Goal: Check status: Check status

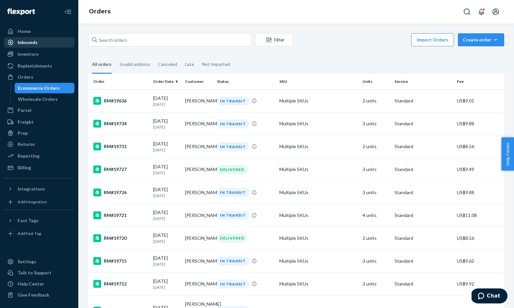
click at [50, 41] on div "Inbounds" at bounding box center [39, 42] width 69 height 9
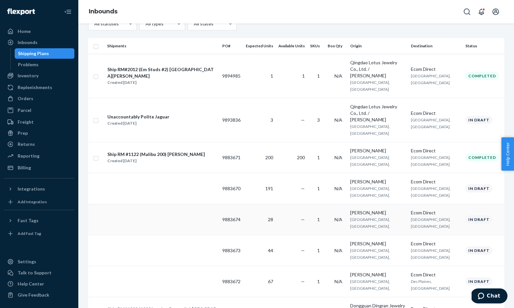
scroll to position [87, 0]
click at [148, 151] on div "Ship RM #1122 (Malibu 200) Erin" at bounding box center [156, 154] width 98 height 7
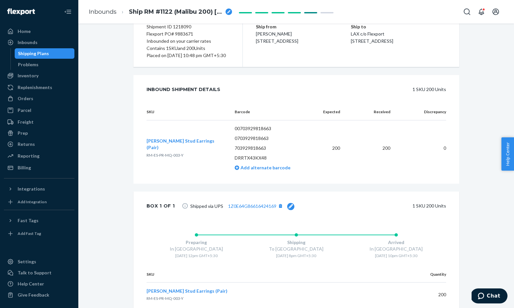
scroll to position [97, 0]
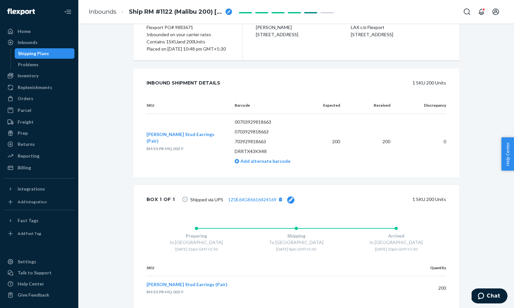
click at [190, 144] on span "Chloe Diamond Stud Earrings (Pair)" at bounding box center [180, 137] width 68 height 12
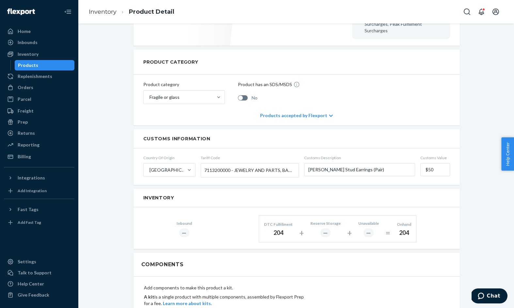
scroll to position [232, 0]
